Goal: Task Accomplishment & Management: Manage account settings

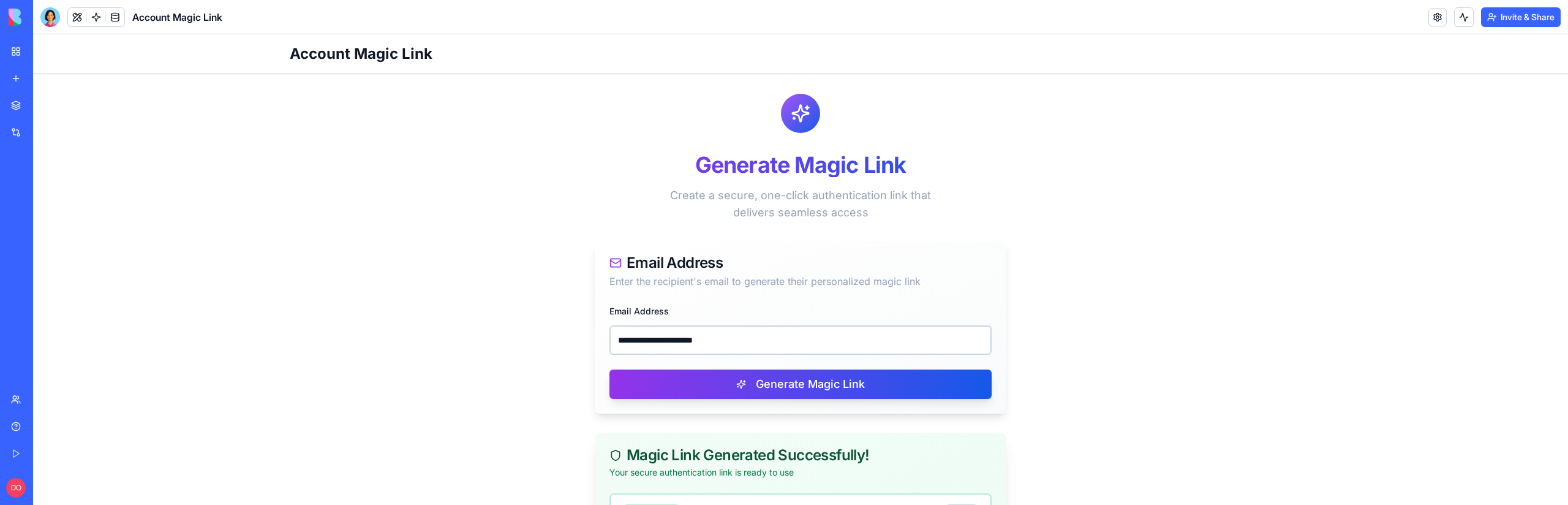
scroll to position [166, 0]
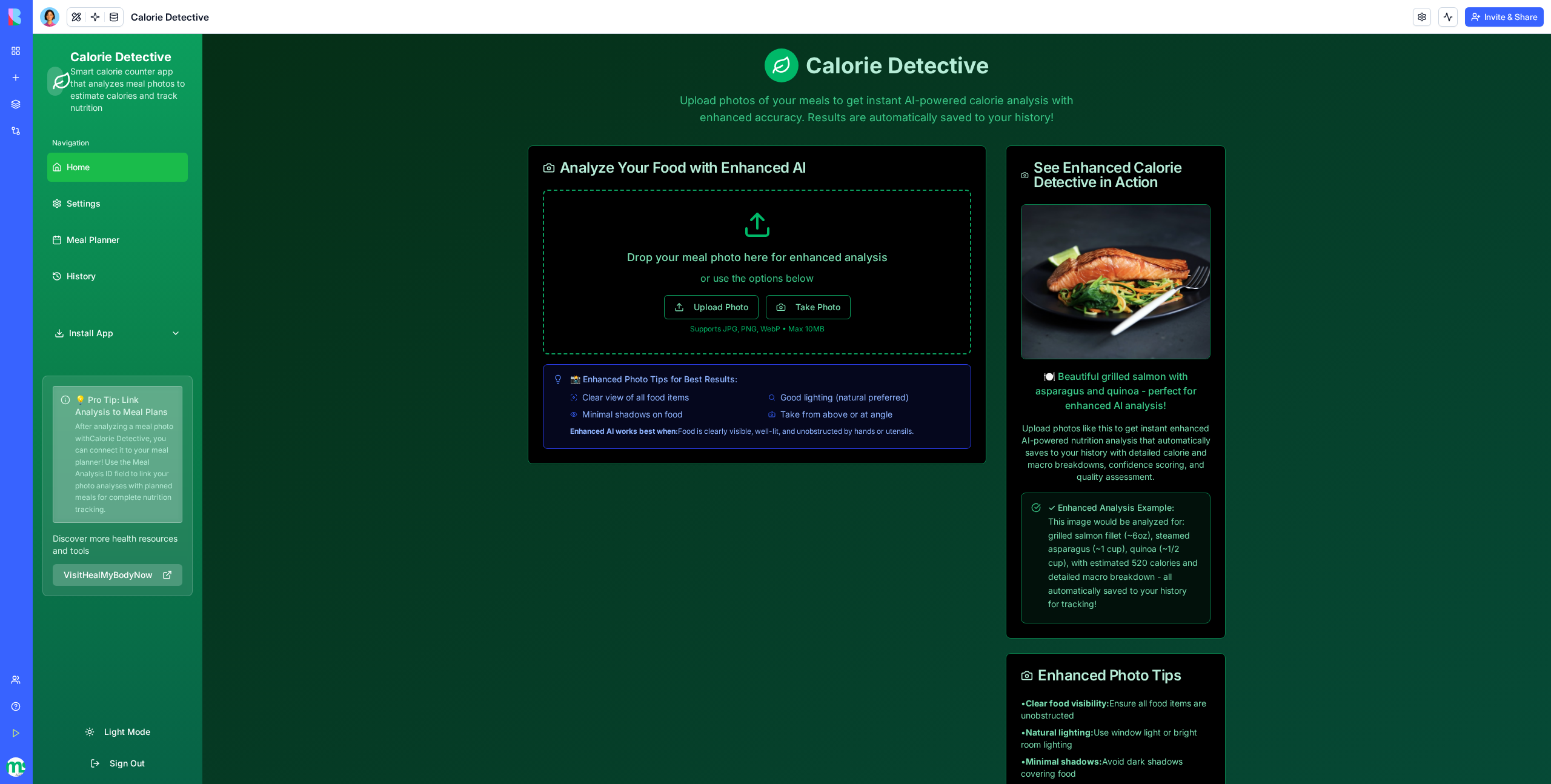
click at [1504, 15] on button "Invite & Share" at bounding box center [1504, 17] width 78 height 19
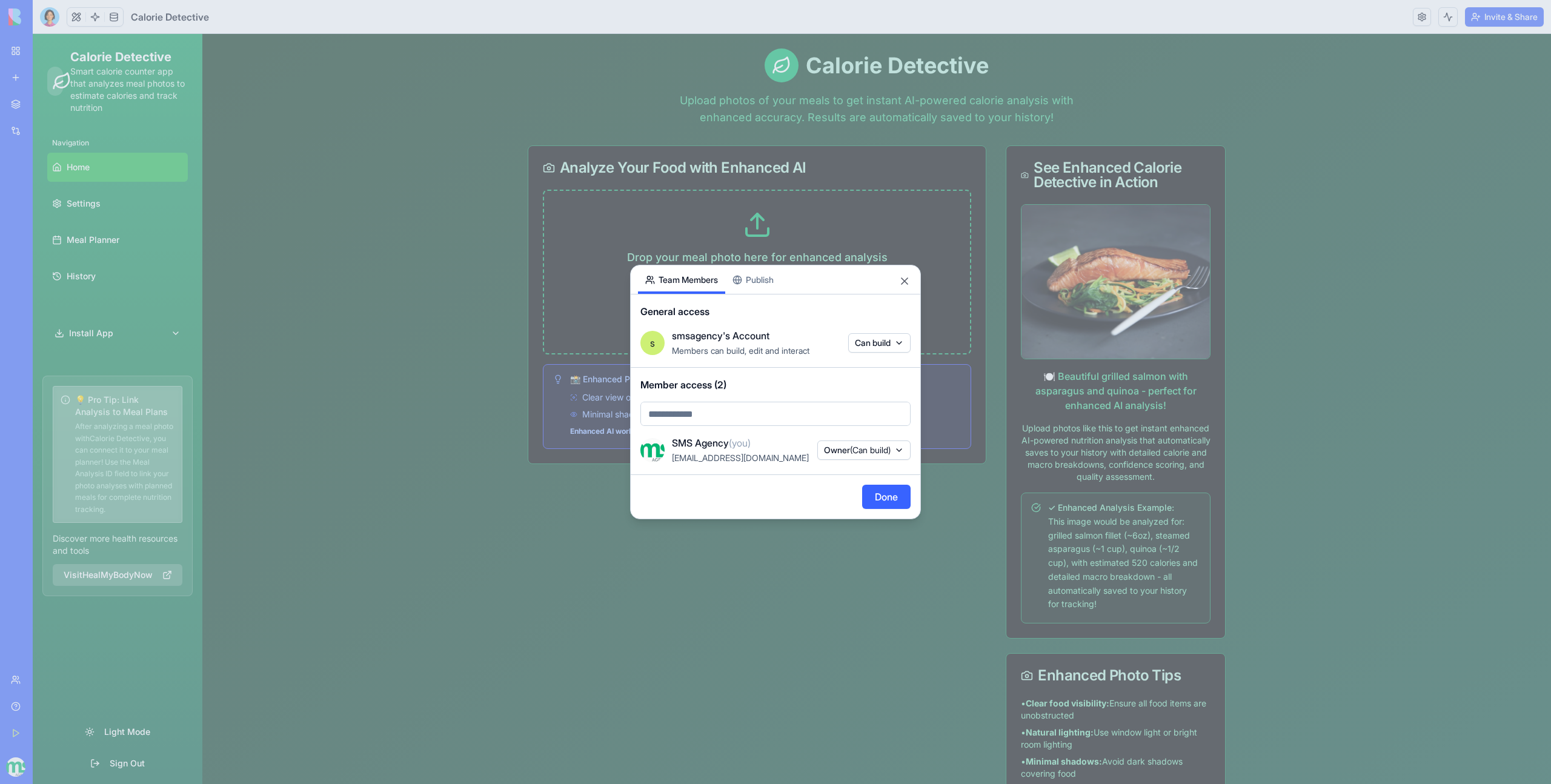
click at [770, 270] on div "Share App Team Members Publish General access s smsagency's Account Members can…" at bounding box center [775, 392] width 291 height 255
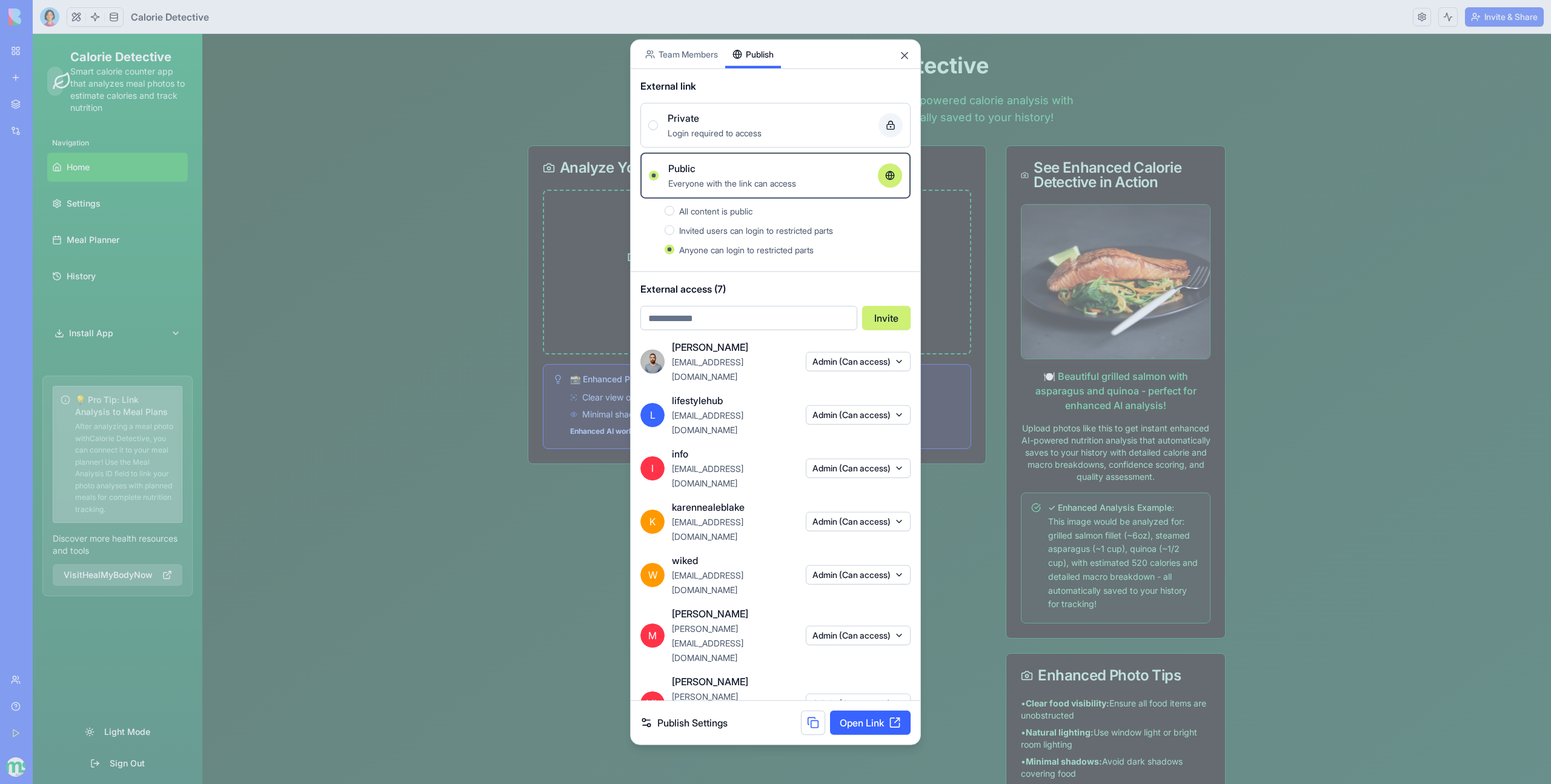
click at [883, 710] on link "Open Link" at bounding box center [870, 722] width 80 height 24
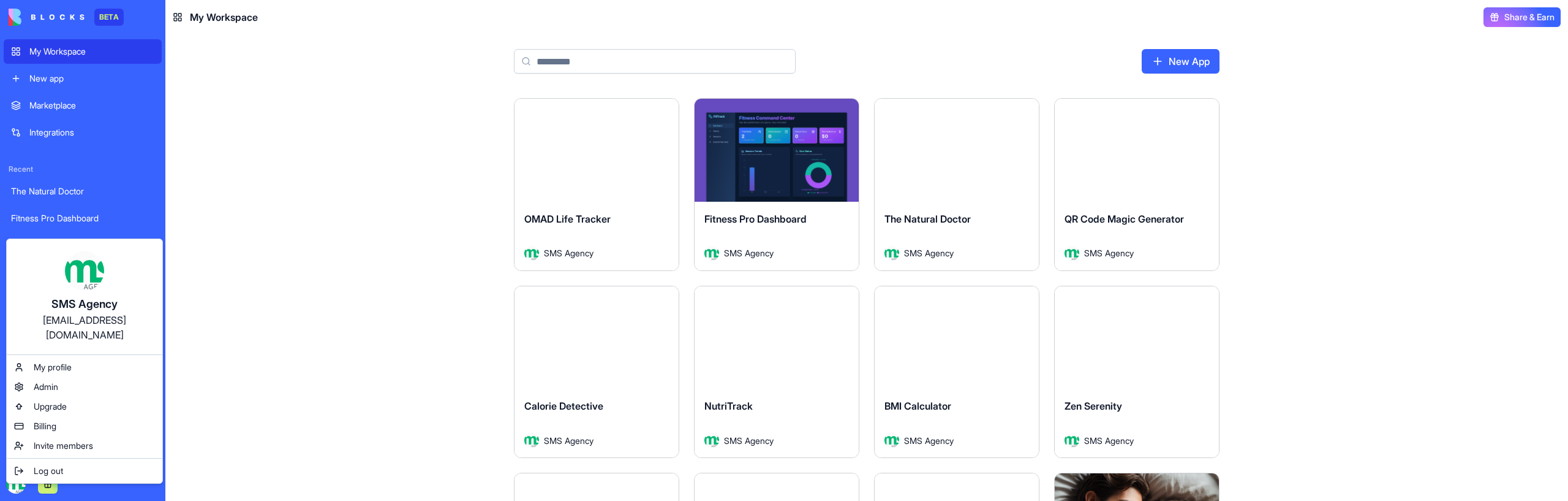
click at [340, 326] on html "BETA My Workspace New app Marketplace Integrations Recent The Natural Doctor Fi…" at bounding box center [784, 250] width 1568 height 501
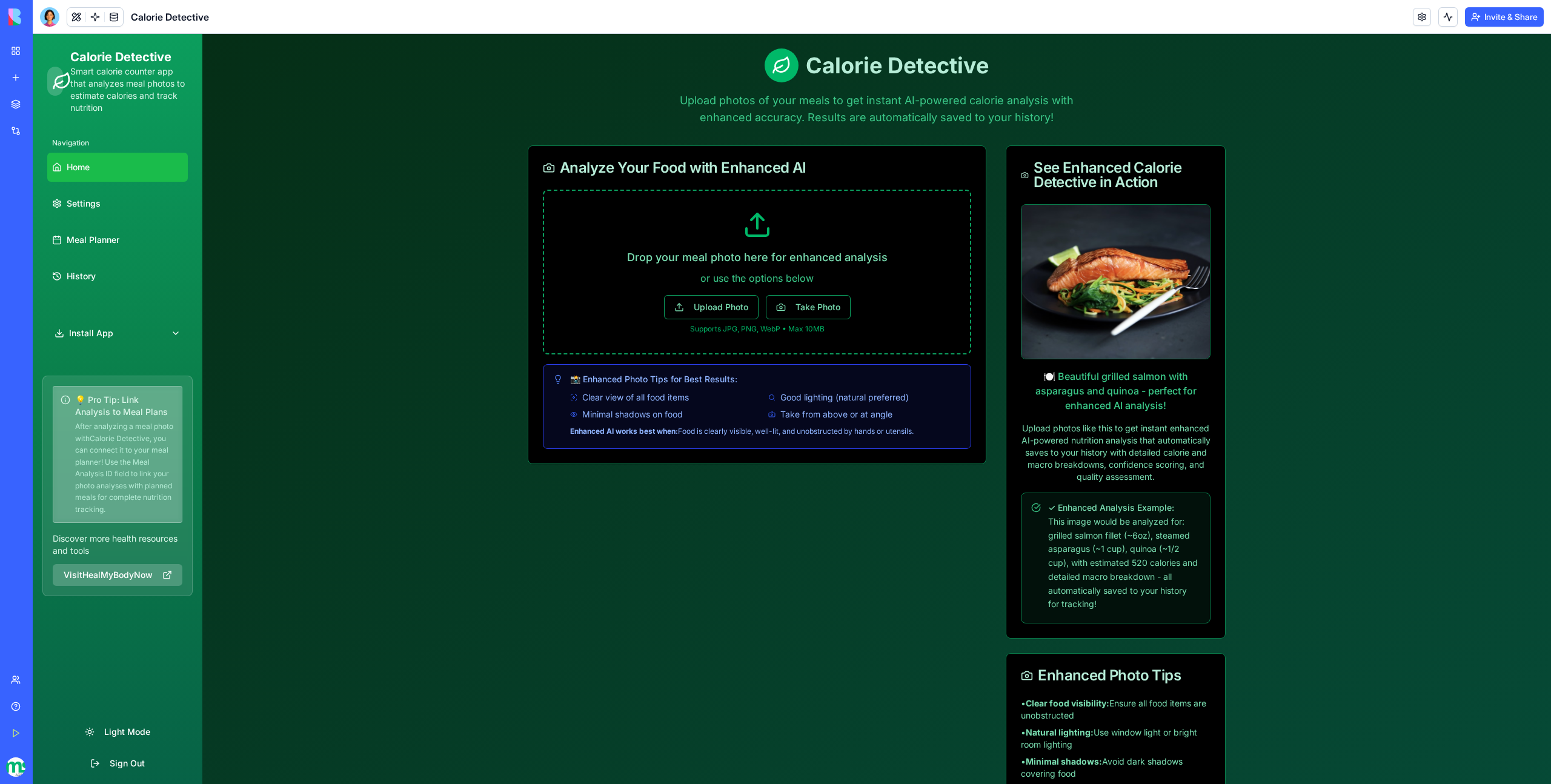
click at [1307, 133] on div "Toggle Sidebar Calorie Detective Upload photos of your meals to get instant AI-…" at bounding box center [877, 517] width 1349 height 967
click at [428, 272] on div "Toggle Sidebar Calorie Detective Upload photos of your meals to get instant AI-…" at bounding box center [877, 517] width 1349 height 967
click at [1436, 140] on div "Toggle Sidebar Calorie Detective Upload photos of your meals to get instant AI-…" at bounding box center [877, 517] width 1349 height 967
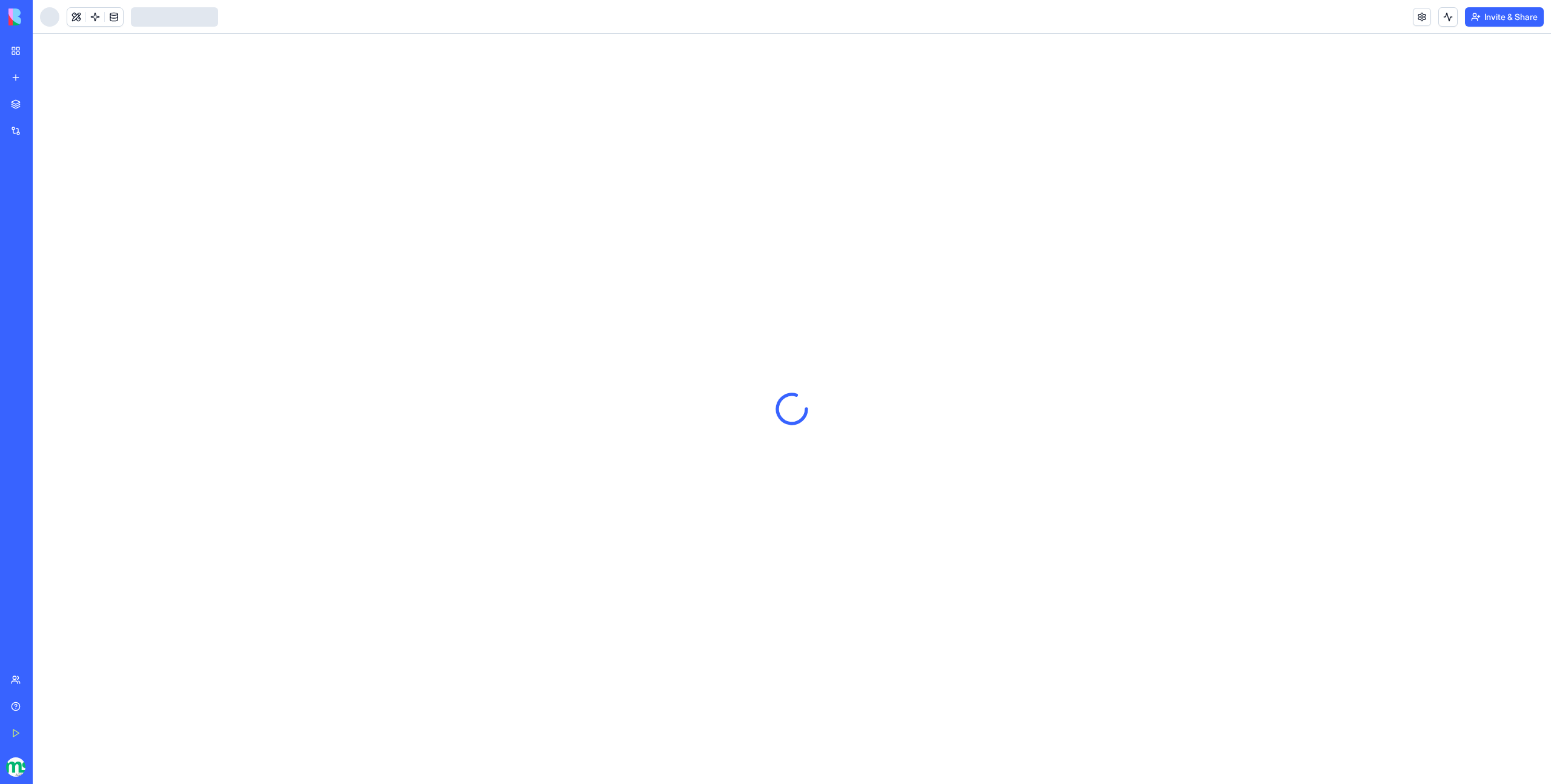
click at [1501, 13] on button "Invite & Share" at bounding box center [1504, 17] width 78 height 19
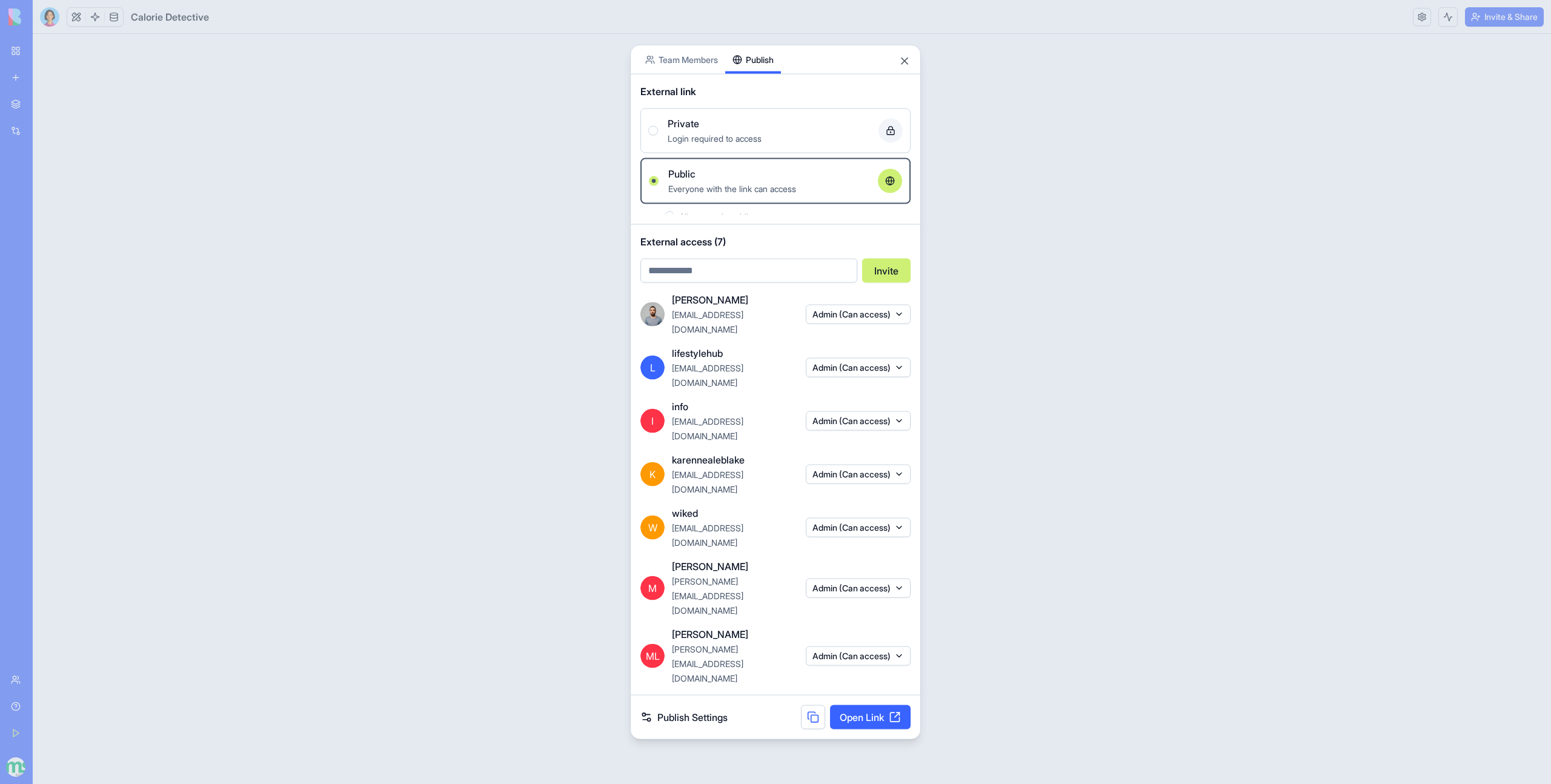
click at [757, 287] on div "Share App Team Members Publish External link Private Login required to access P…" at bounding box center [775, 392] width 291 height 695
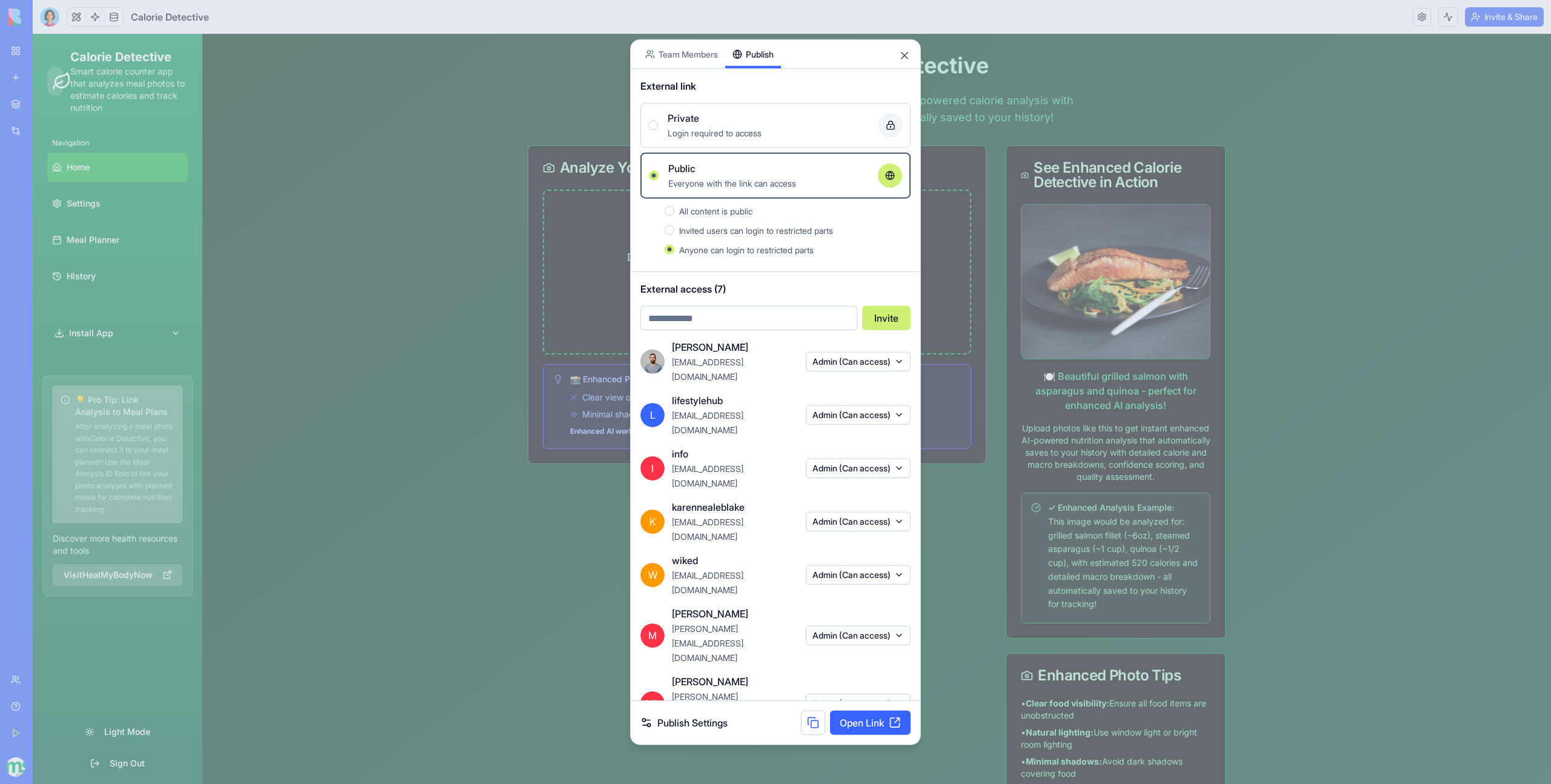
click at [809, 710] on button at bounding box center [813, 722] width 24 height 24
click at [794, 140] on div "Login required to access" at bounding box center [769, 133] width 201 height 15
click at [658, 130] on button "Private Login required to access" at bounding box center [653, 125] width 10 height 10
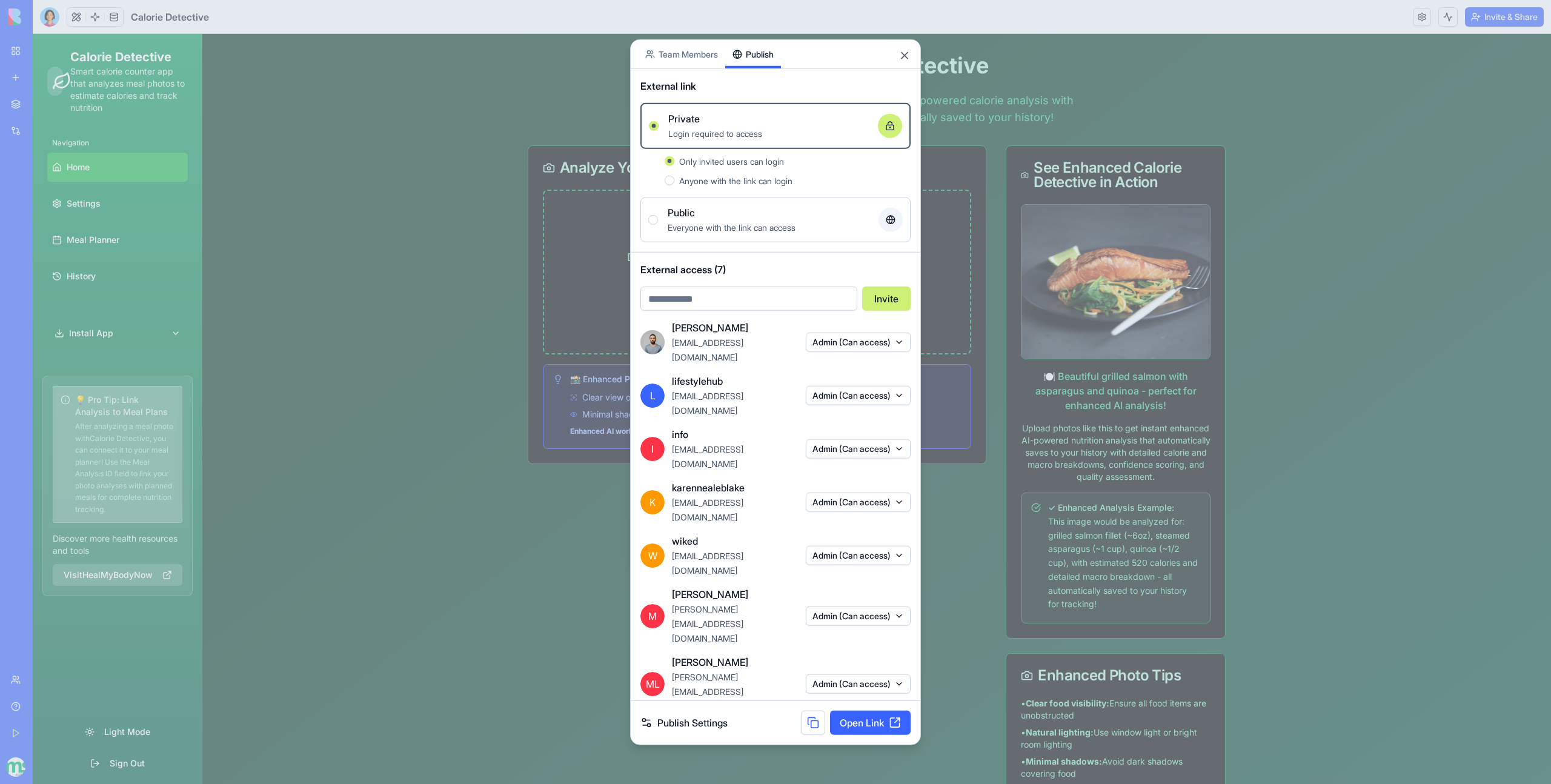
click at [744, 234] on div "Everyone with the link can access" at bounding box center [769, 227] width 201 height 15
click at [658, 225] on button "Public Everyone with the link can access" at bounding box center [653, 220] width 10 height 10
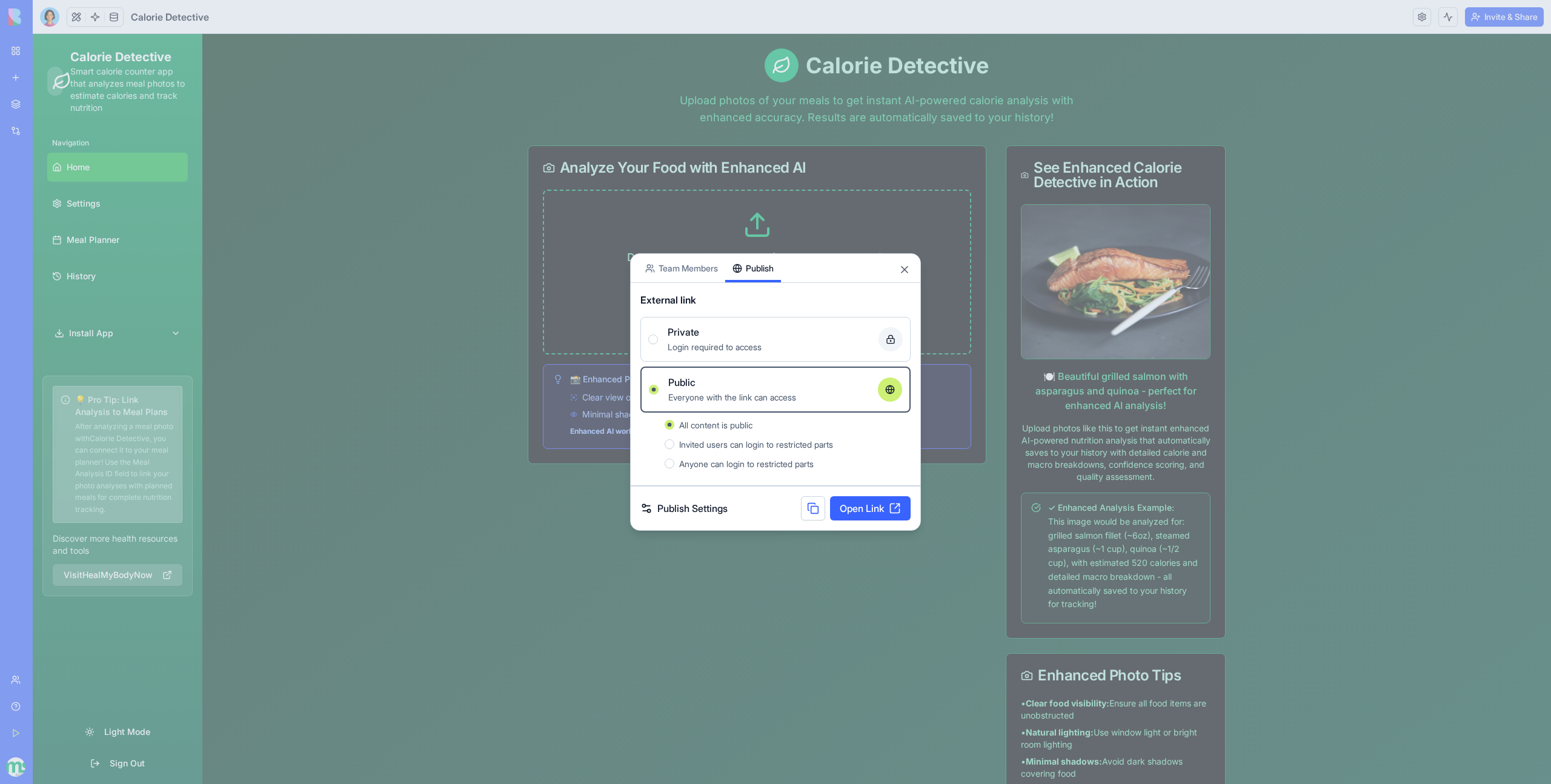
click at [757, 465] on span "Anyone can login to restricted parts" at bounding box center [746, 463] width 135 height 10
click at [674, 465] on button "Anyone can login to restricted parts" at bounding box center [669, 463] width 10 height 10
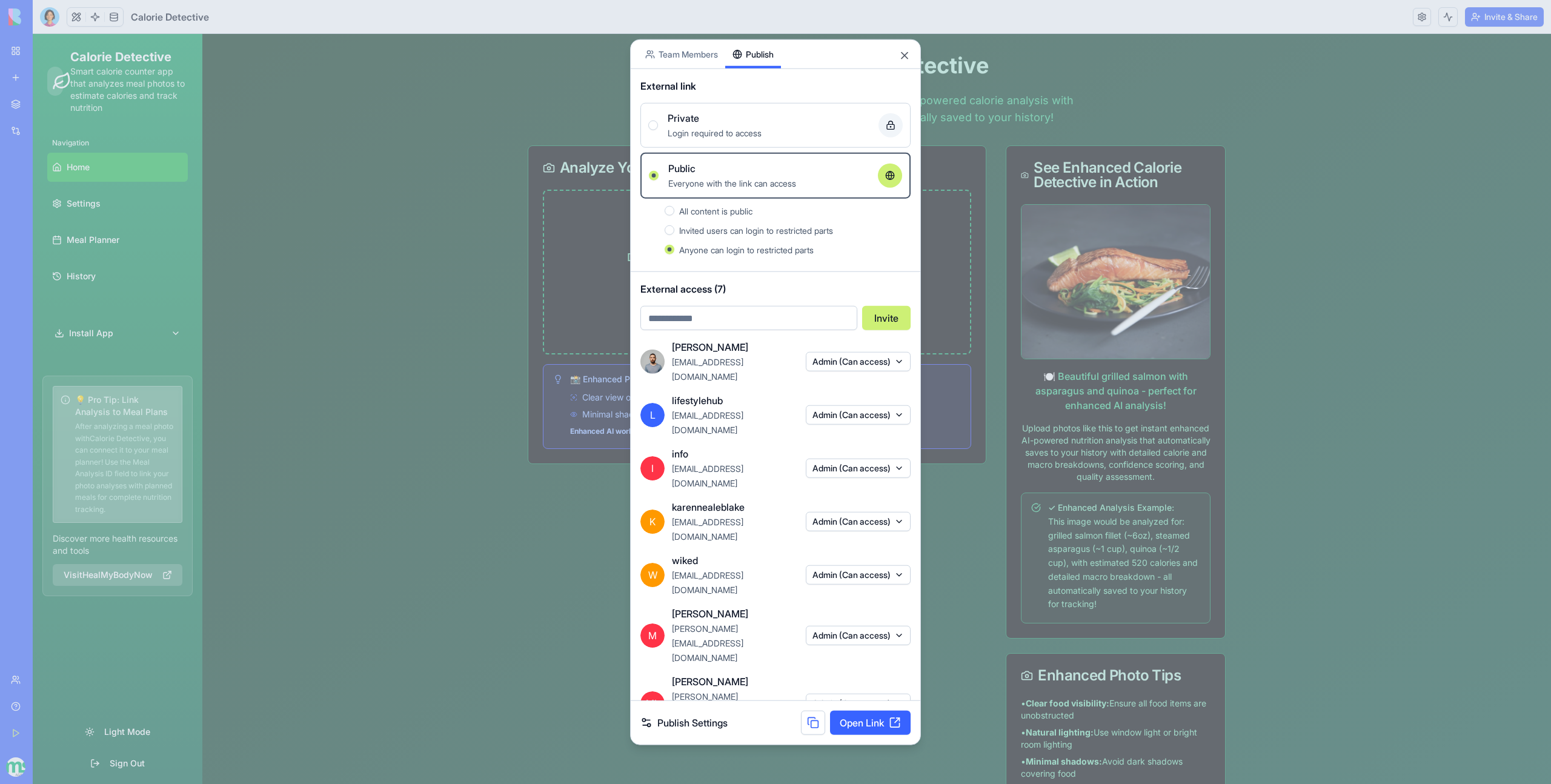
type button "true"
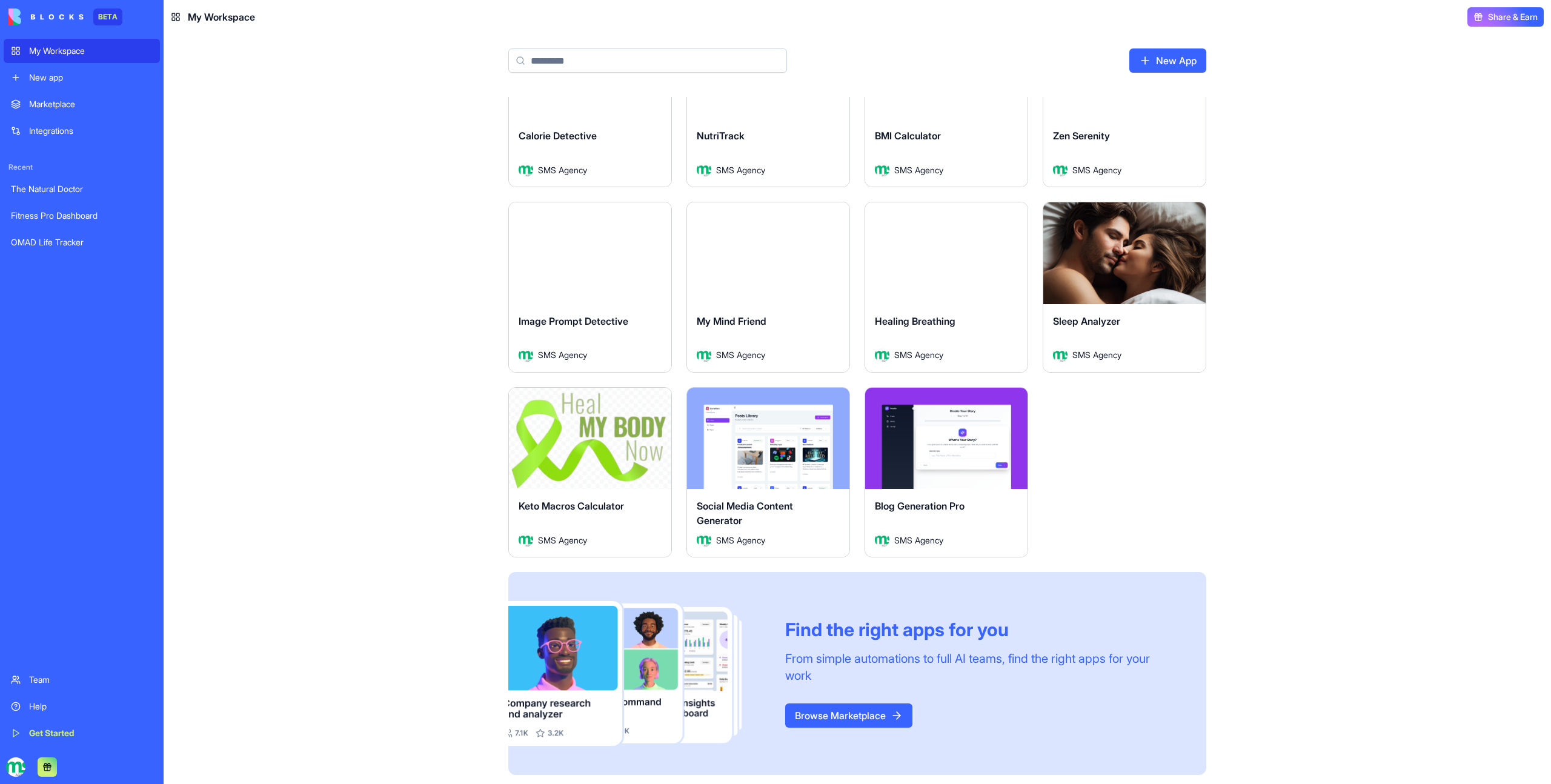
scroll to position [267, 0]
